Goal: Information Seeking & Learning: Compare options

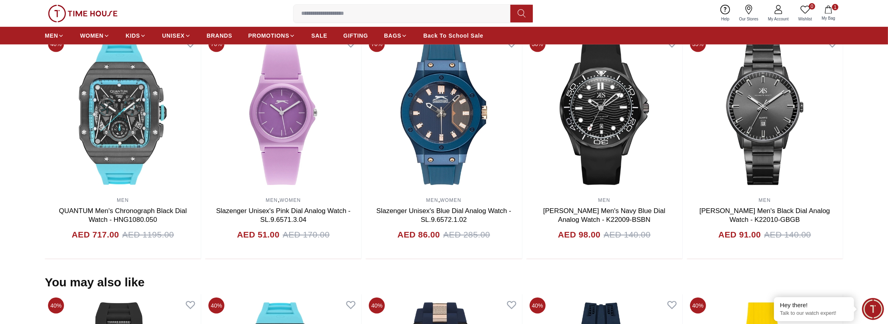
scroll to position [480, 0]
